Goal: Complete application form

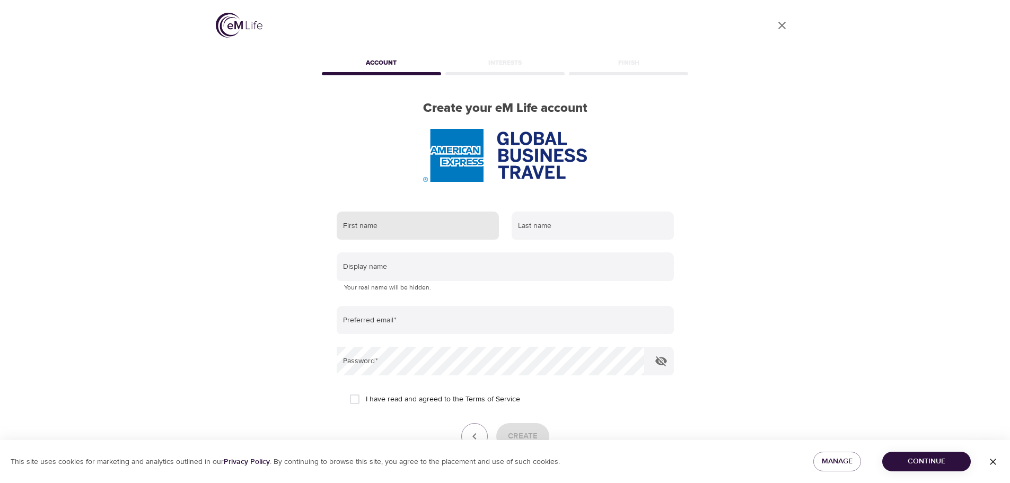
click at [374, 224] on input "text" at bounding box center [418, 226] width 162 height 29
type input "[PERSON_NAME]"
click at [538, 219] on input "text" at bounding box center [593, 226] width 162 height 29
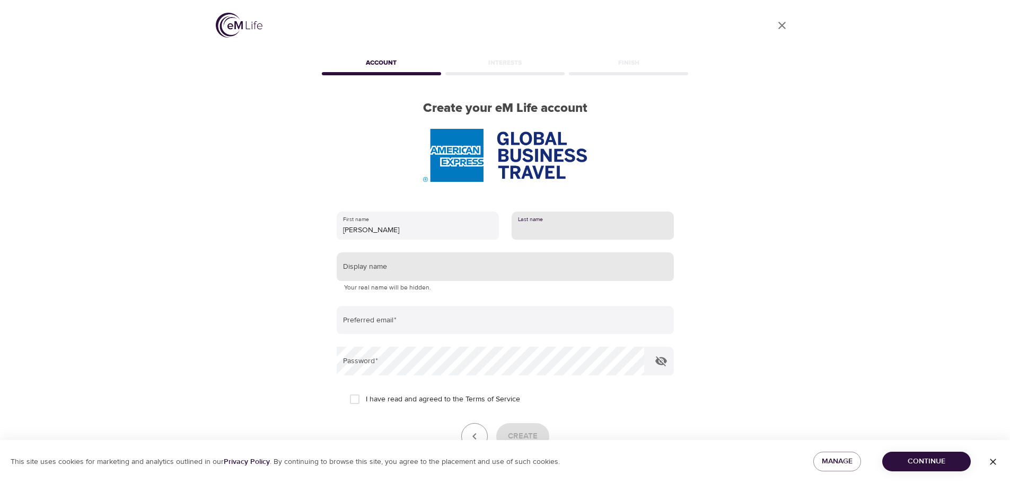
type input "KEY"
click at [537, 267] on input "text" at bounding box center [505, 266] width 337 height 29
click at [440, 275] on input "text" at bounding box center [505, 266] width 337 height 29
type input "TATIKEY"
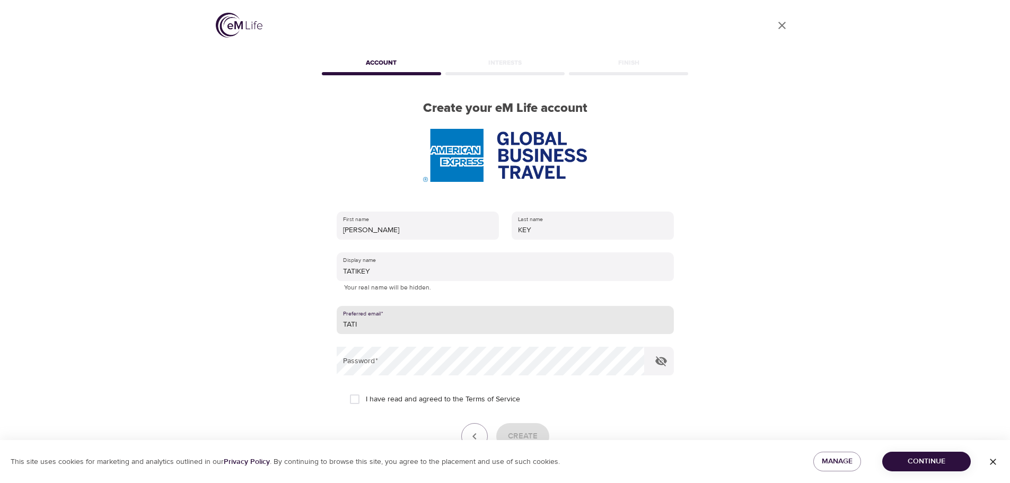
type input "[EMAIL_ADDRESS][DOMAIN_NAME]"
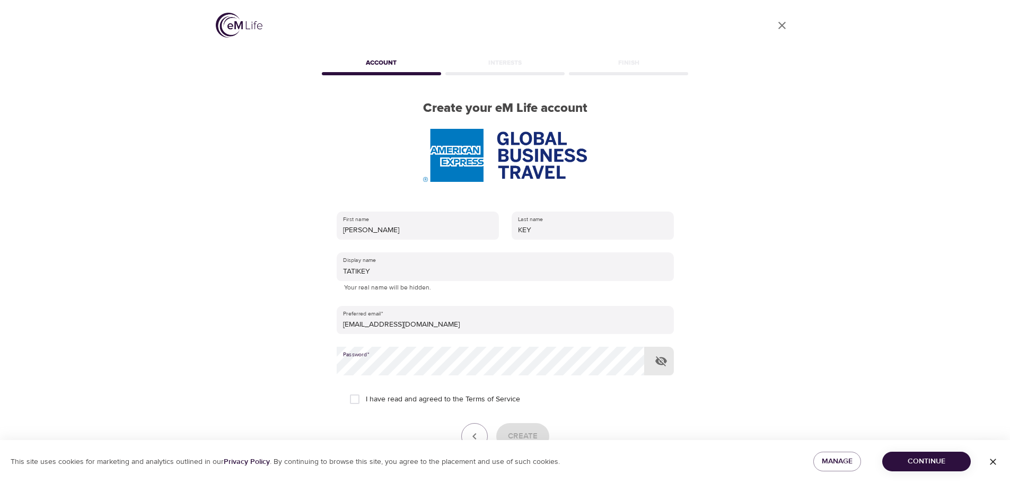
click at [250, 26] on img at bounding box center [239, 25] width 47 height 25
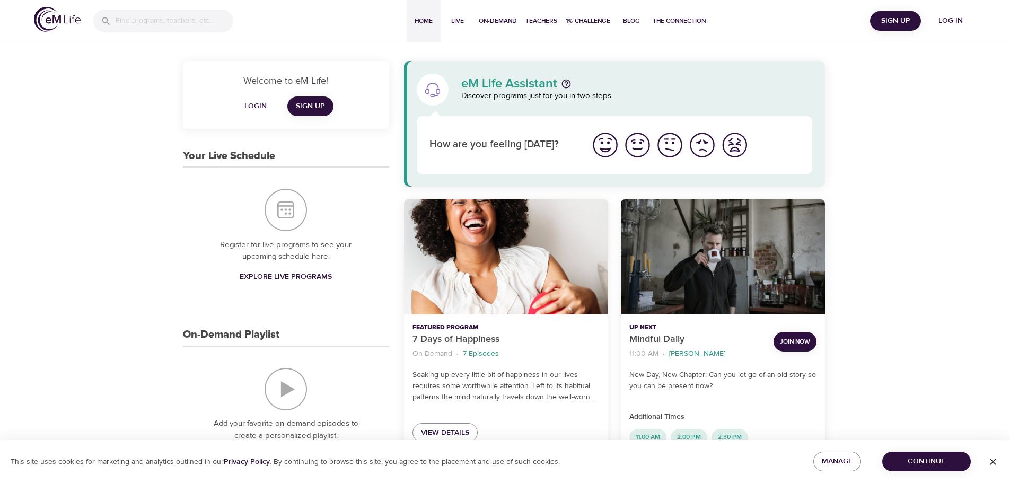
click at [260, 104] on span "Login" at bounding box center [255, 106] width 25 height 13
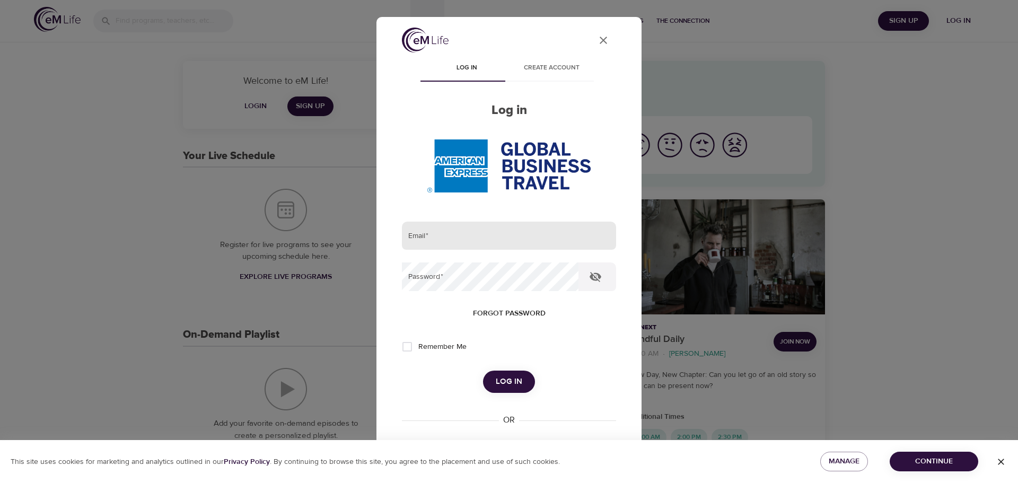
type input "[EMAIL_ADDRESS][DOMAIN_NAME]"
click at [508, 245] on input "[EMAIL_ADDRESS][DOMAIN_NAME]" at bounding box center [509, 236] width 214 height 29
drag, startPoint x: 595, startPoint y: 276, endPoint x: 600, endPoint y: 278, distance: 5.9
click at [600, 278] on icon "button" at bounding box center [595, 276] width 13 height 13
